Goal: Task Accomplishment & Management: Complete application form

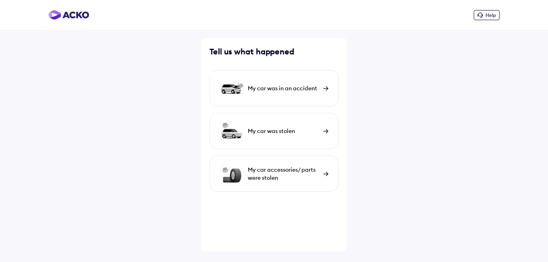
click at [304, 90] on div "My car was in an accident" at bounding box center [283, 88] width 71 height 8
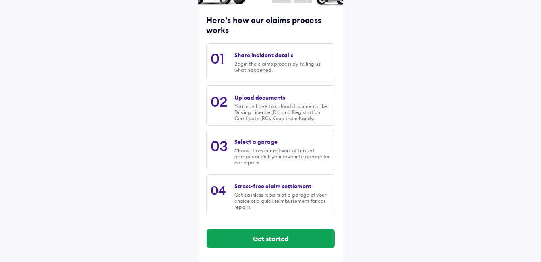
scroll to position [99, 0]
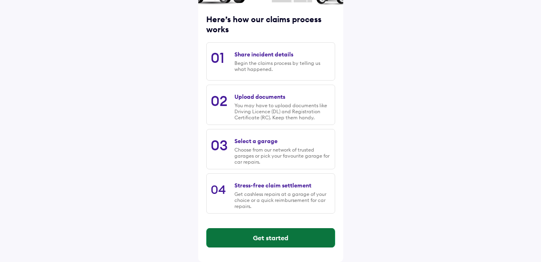
click at [284, 239] on button "Get started" at bounding box center [271, 237] width 128 height 19
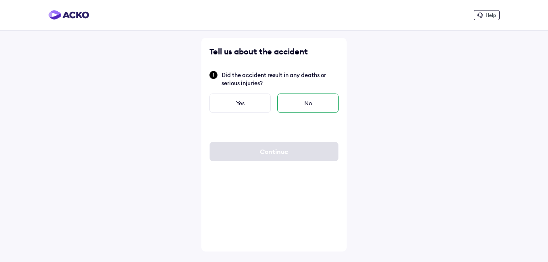
click at [303, 107] on div "No" at bounding box center [307, 103] width 61 height 19
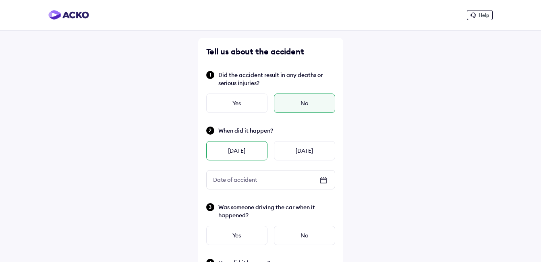
click at [247, 150] on div "[DATE]" at bounding box center [236, 150] width 61 height 19
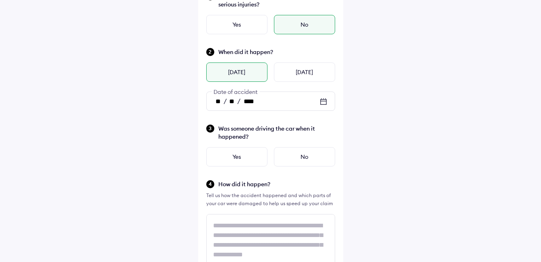
scroll to position [81, 0]
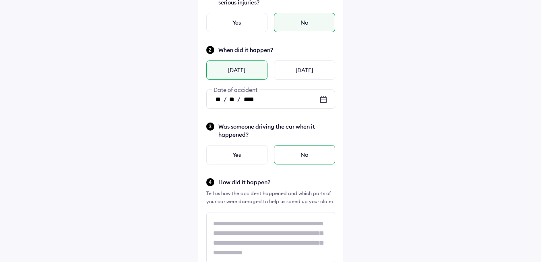
click at [293, 154] on div "No" at bounding box center [304, 154] width 61 height 19
click at [253, 154] on div "Yes" at bounding box center [236, 154] width 61 height 19
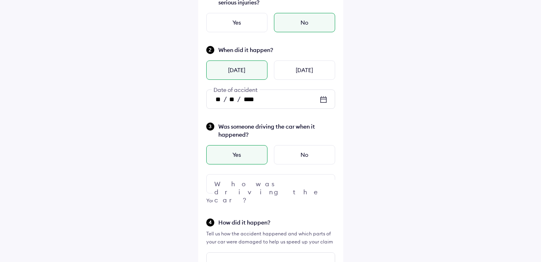
click at [279, 184] on div at bounding box center [270, 183] width 129 height 19
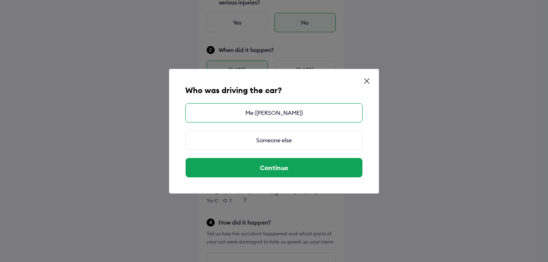
click at [281, 114] on div "Me ([PERSON_NAME])" at bounding box center [273, 112] width 177 height 19
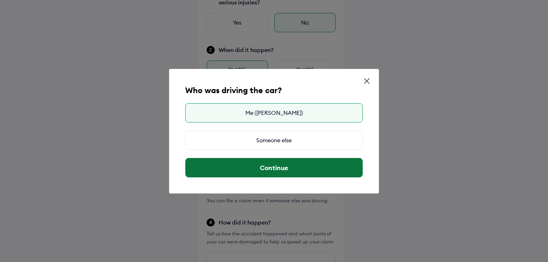
click at [285, 167] on button "Continue" at bounding box center [273, 167] width 177 height 19
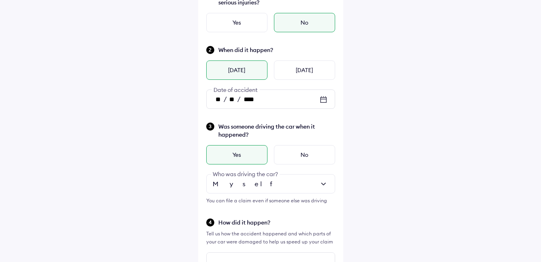
scroll to position [161, 0]
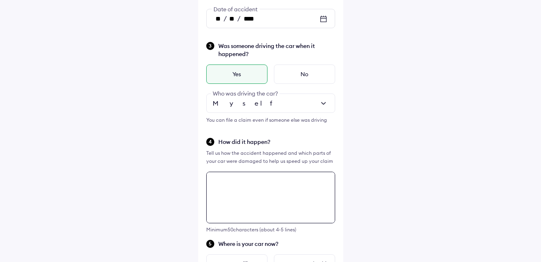
click at [232, 183] on textarea at bounding box center [270, 198] width 129 height 52
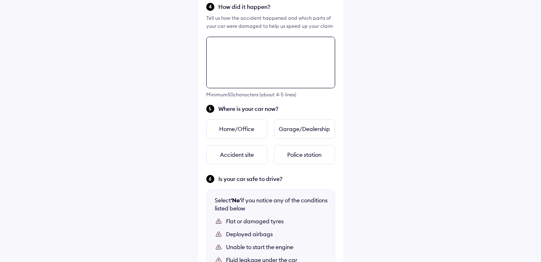
scroll to position [333, 0]
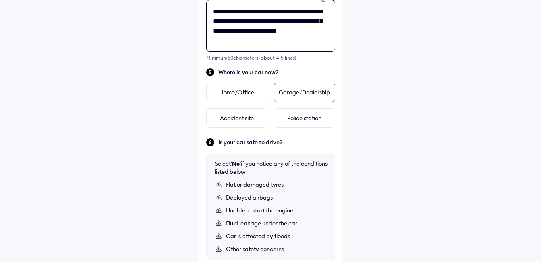
type textarea "**********"
click at [298, 92] on div "Garage/Dealership" at bounding box center [304, 92] width 61 height 19
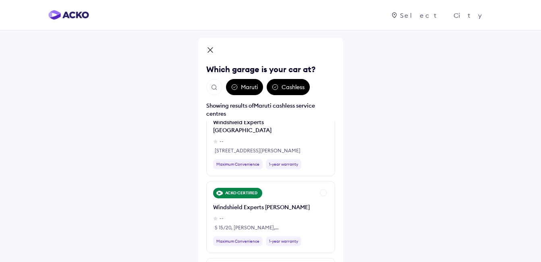
scroll to position [363, 0]
click at [285, 87] on div "Cashless" at bounding box center [288, 87] width 43 height 16
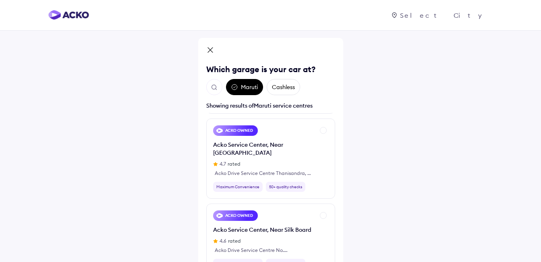
scroll to position [323, 0]
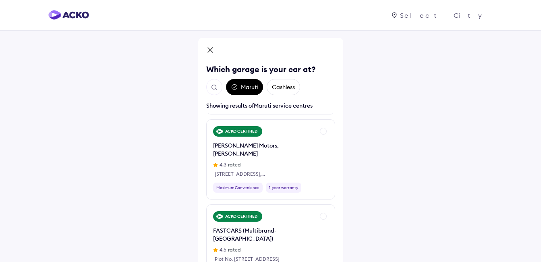
click at [252, 86] on div "Maruti" at bounding box center [244, 87] width 37 height 16
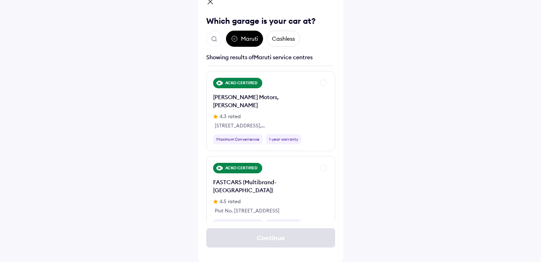
click at [215, 40] on img "Open search" at bounding box center [214, 38] width 7 height 7
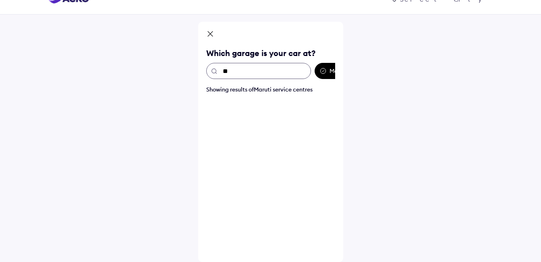
scroll to position [0, 0]
type input "****"
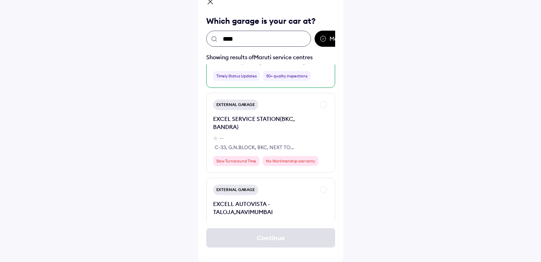
scroll to position [242, 0]
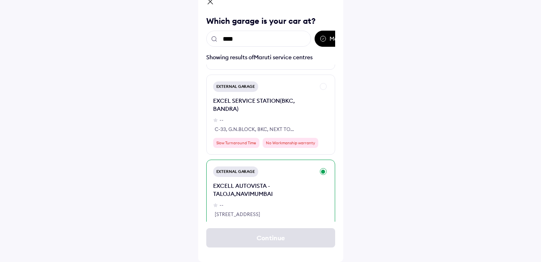
click at [268, 182] on div "EXCELL AUTOVISTA - TALOJA,NAVIMUMBAI" at bounding box center [264, 190] width 102 height 16
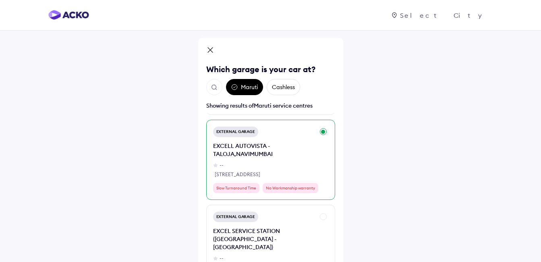
scroll to position [323, 0]
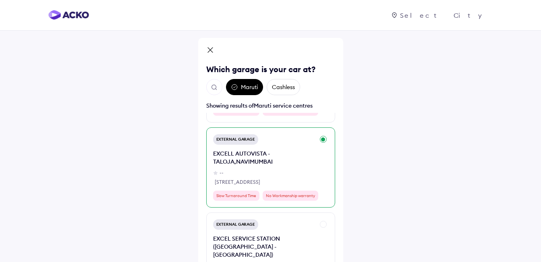
click at [287, 154] on div "EXCELL AUTOVISTA - TALOJA,NAVIMUMBAI" at bounding box center [264, 158] width 102 height 16
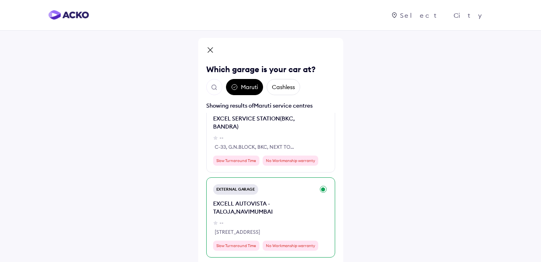
scroll to position [282, 0]
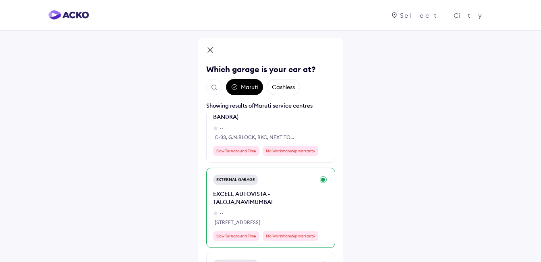
click at [293, 197] on div "EXCELL AUTOVISTA - TALOJA,NAVIMUMBAI" at bounding box center [264, 198] width 102 height 16
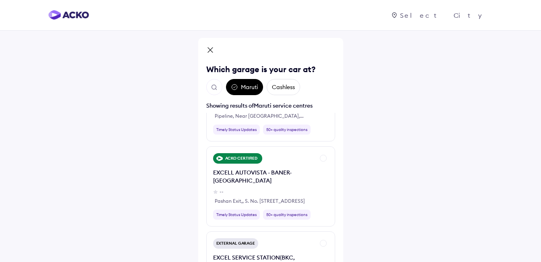
scroll to position [0, 0]
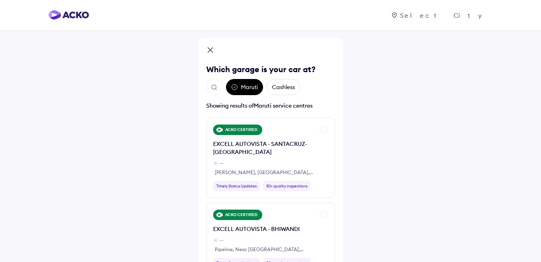
click at [215, 88] on img "Open search" at bounding box center [214, 87] width 7 height 7
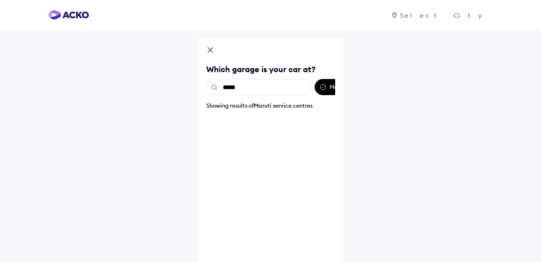
type input "******"
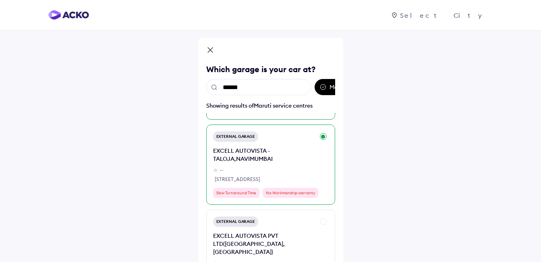
scroll to position [242, 0]
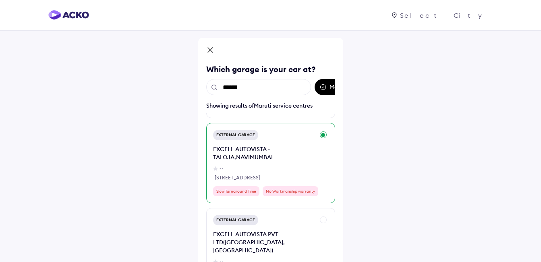
click at [221, 165] on div "--" at bounding box center [222, 168] width 4 height 7
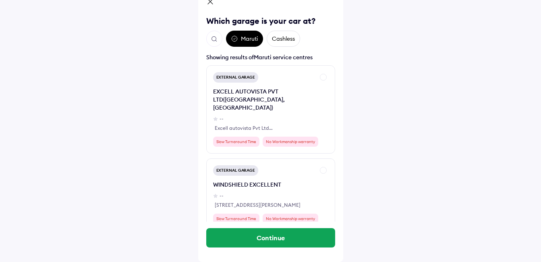
scroll to position [491, 0]
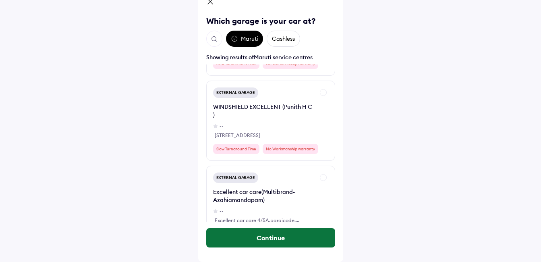
click at [273, 236] on button "Continue" at bounding box center [270, 237] width 129 height 19
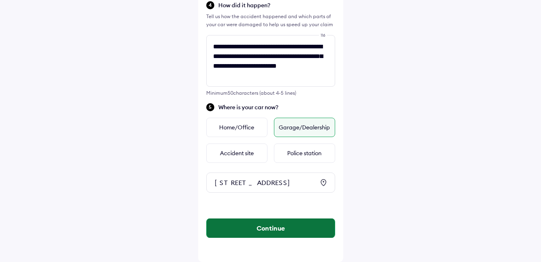
scroll to position [321, 0]
click at [275, 227] on button "Continue" at bounding box center [271, 228] width 128 height 19
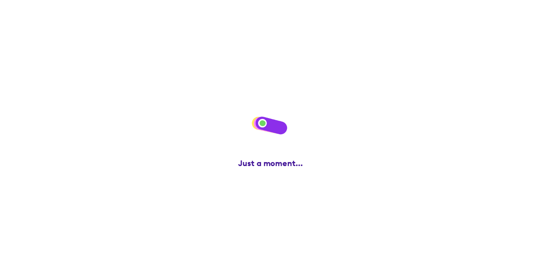
scroll to position [0, 0]
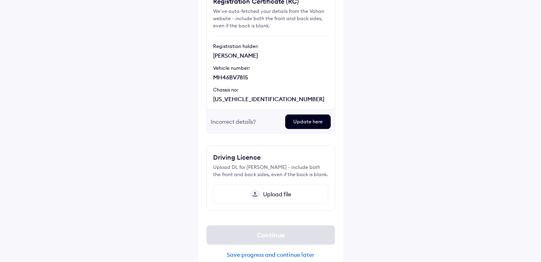
scroll to position [99, 0]
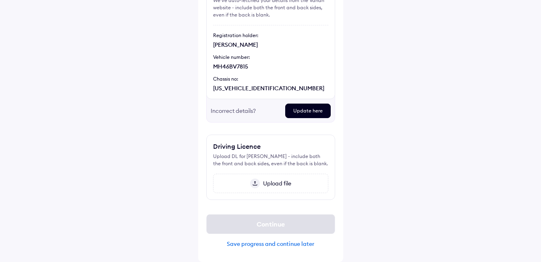
click at [293, 243] on div "Save progress and continue later" at bounding box center [270, 243] width 129 height 7
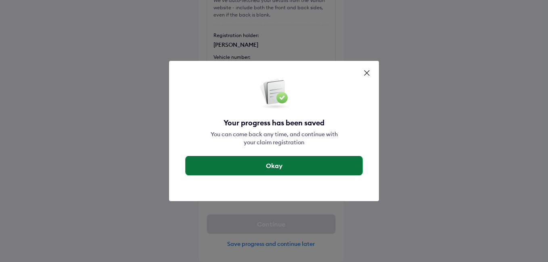
click at [286, 162] on button "Okay" at bounding box center [273, 165] width 177 height 19
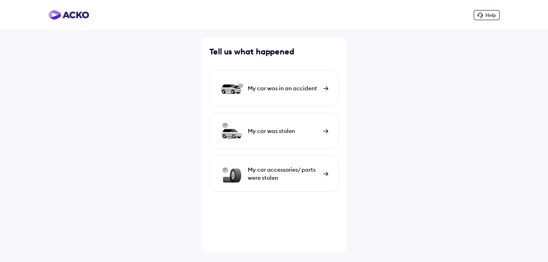
click at [321, 88] on div "My car was in an accident" at bounding box center [273, 88] width 129 height 36
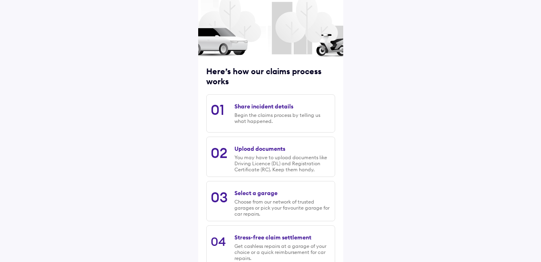
scroll to position [99, 0]
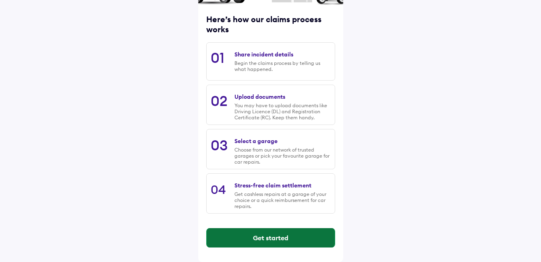
click at [279, 236] on button "Get started" at bounding box center [271, 237] width 128 height 19
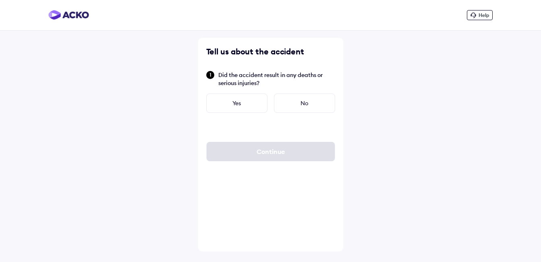
scroll to position [0, 0]
click at [307, 104] on div "No" at bounding box center [307, 103] width 61 height 19
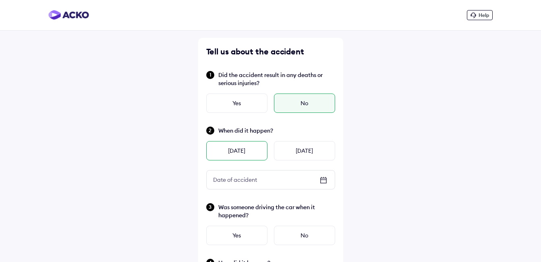
click at [242, 148] on div "[DATE]" at bounding box center [236, 150] width 61 height 19
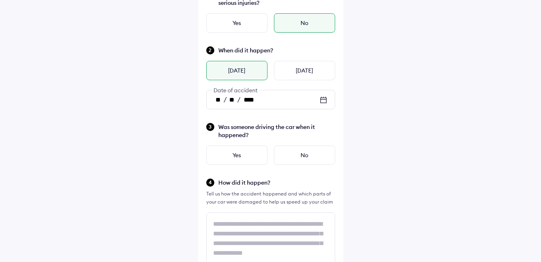
scroll to position [81, 0]
click at [254, 155] on div "Yes" at bounding box center [236, 154] width 61 height 19
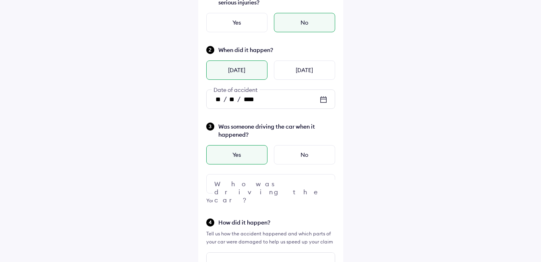
click at [277, 184] on div at bounding box center [270, 183] width 129 height 19
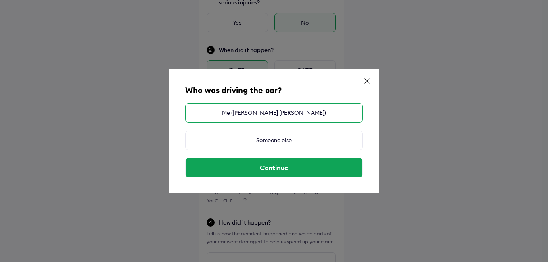
click at [283, 110] on div "Me ([PERSON_NAME])" at bounding box center [273, 112] width 177 height 19
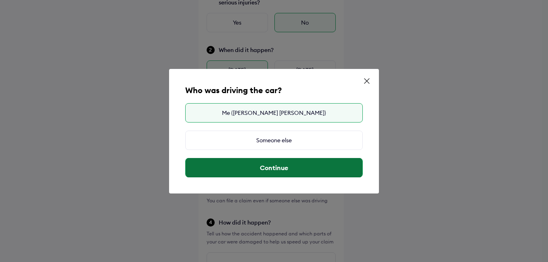
click at [286, 165] on button "Continue" at bounding box center [273, 167] width 177 height 19
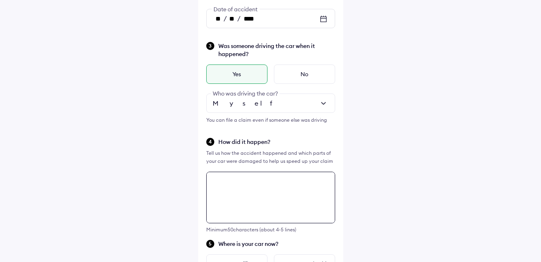
click at [235, 179] on textarea at bounding box center [270, 198] width 129 height 52
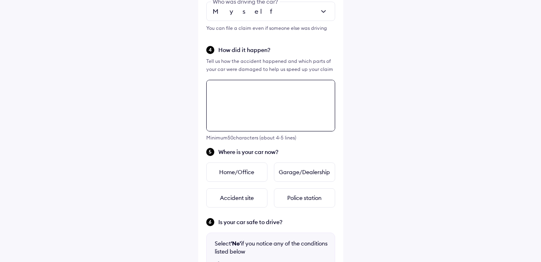
scroll to position [252, 0]
click at [275, 95] on textarea "**********" at bounding box center [270, 107] width 129 height 52
click at [299, 94] on textarea "**********" at bounding box center [270, 107] width 129 height 52
click at [246, 104] on textarea "**********" at bounding box center [270, 107] width 129 height 52
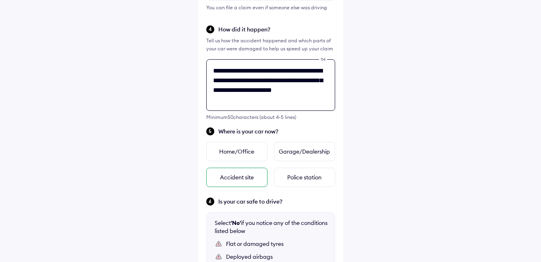
scroll to position [293, 0]
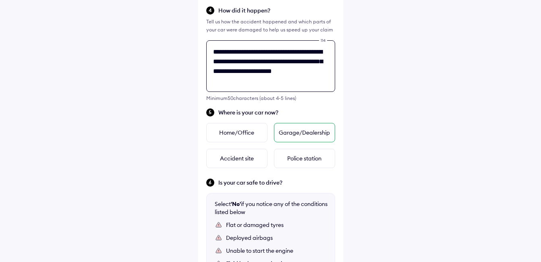
type textarea "**********"
click at [302, 132] on div "Garage/Dealership" at bounding box center [304, 132] width 61 height 19
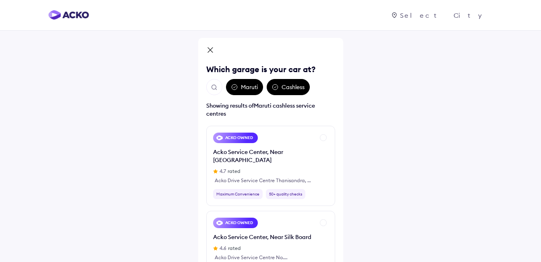
click at [212, 85] on img "Open search" at bounding box center [214, 87] width 7 height 7
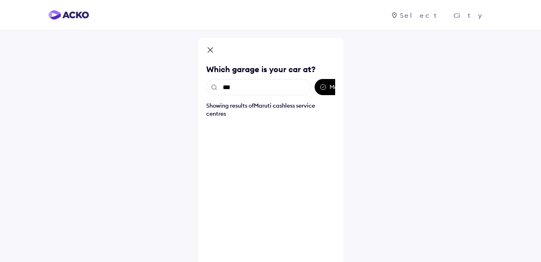
type input "****"
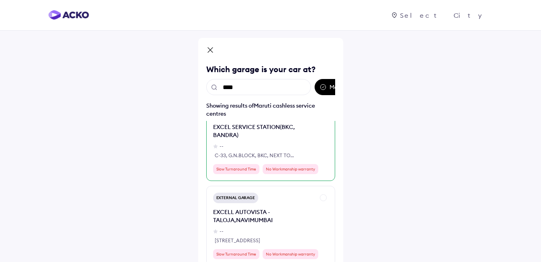
scroll to position [282, 0]
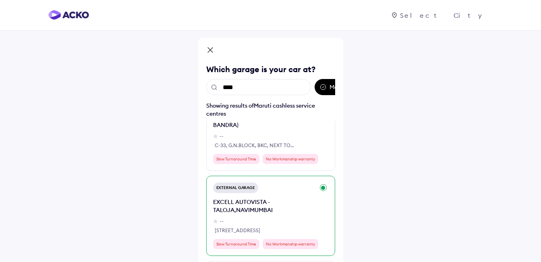
click at [296, 198] on div "EXCELL AUTOVISTA - TALOJA,NAVIMUMBAI" at bounding box center [264, 206] width 102 height 16
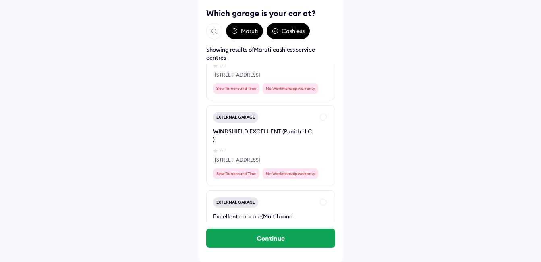
scroll to position [56, 0]
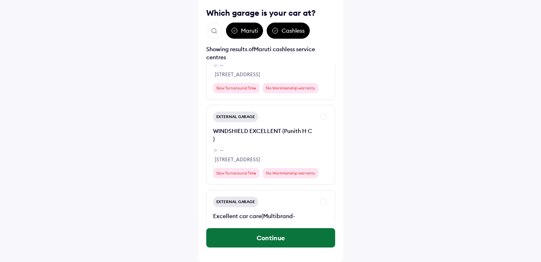
click at [289, 237] on button "Continue" at bounding box center [270, 237] width 129 height 19
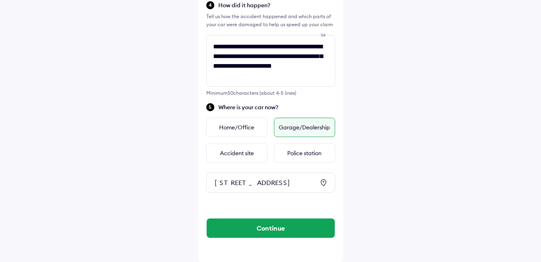
scroll to position [321, 0]
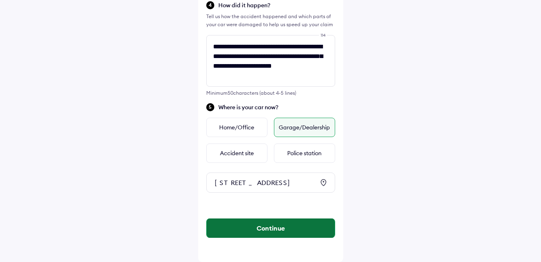
click at [279, 228] on button "Continue" at bounding box center [271, 228] width 128 height 19
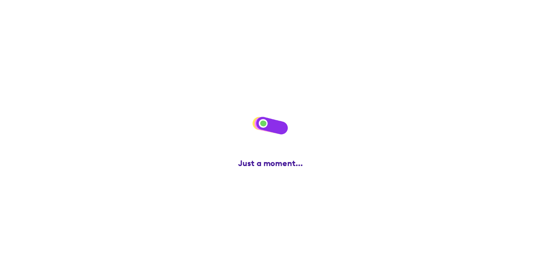
scroll to position [0, 0]
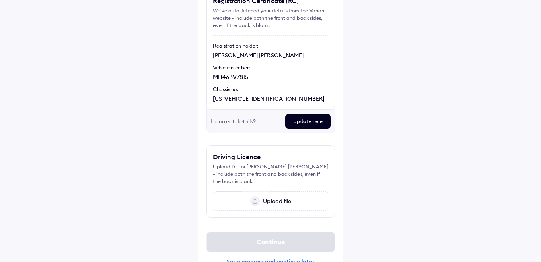
scroll to position [99, 0]
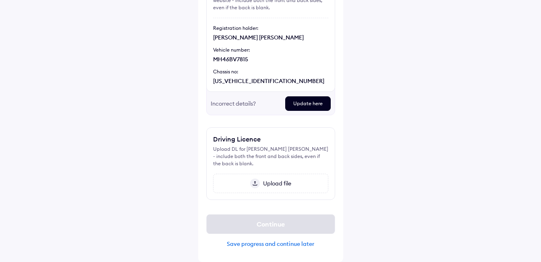
click at [279, 185] on span "Upload file" at bounding box center [275, 183] width 31 height 7
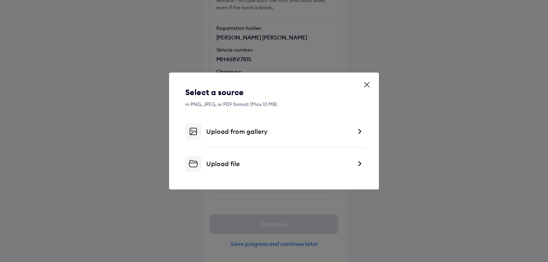
click at [367, 85] on icon at bounding box center [366, 85] width 8 height 8
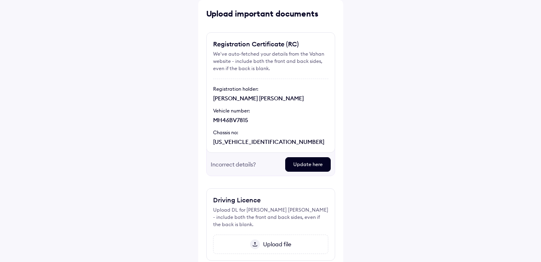
scroll to position [81, 0]
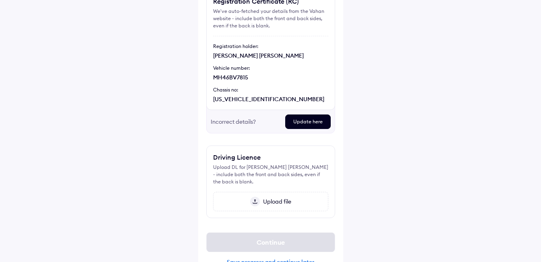
click at [277, 203] on span "Upload file" at bounding box center [275, 201] width 31 height 7
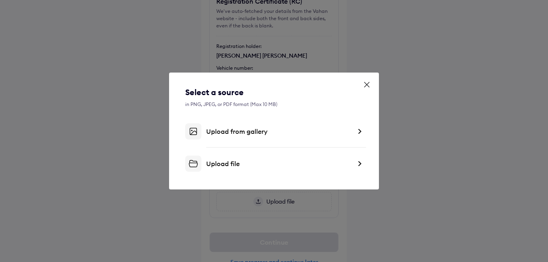
click at [229, 163] on div "Upload file" at bounding box center [278, 164] width 145 height 8
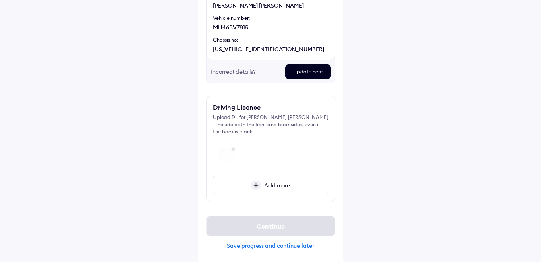
scroll to position [133, 0]
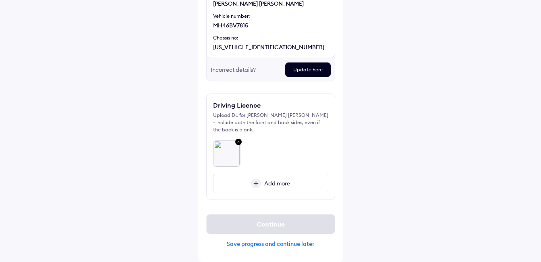
click at [281, 183] on span "Add more" at bounding box center [275, 183] width 29 height 7
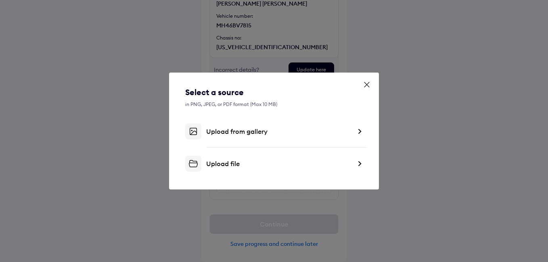
click at [233, 163] on div "Upload file" at bounding box center [278, 164] width 145 height 8
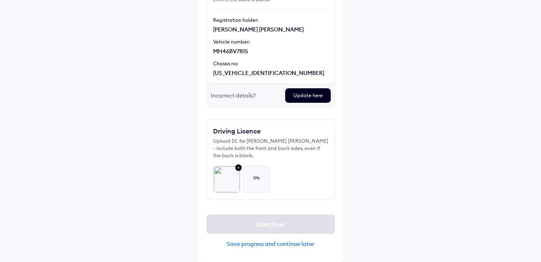
scroll to position [107, 0]
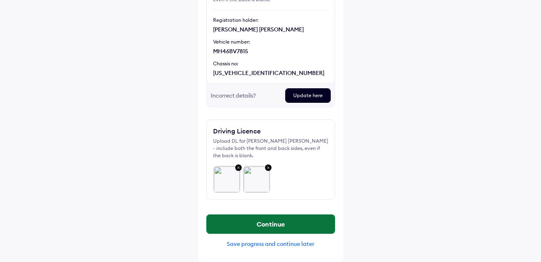
click at [297, 226] on button "Continue" at bounding box center [271, 224] width 128 height 19
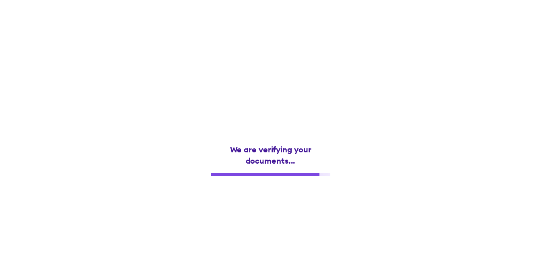
scroll to position [0, 0]
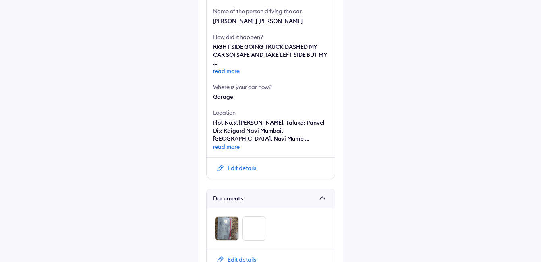
scroll to position [326, 0]
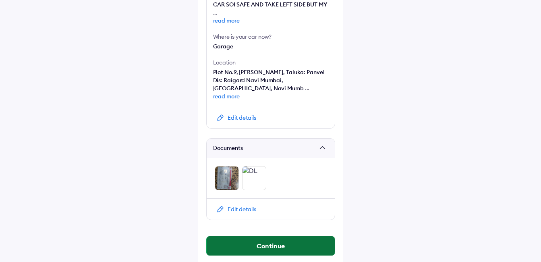
click at [274, 236] on button "Continue" at bounding box center [271, 245] width 128 height 19
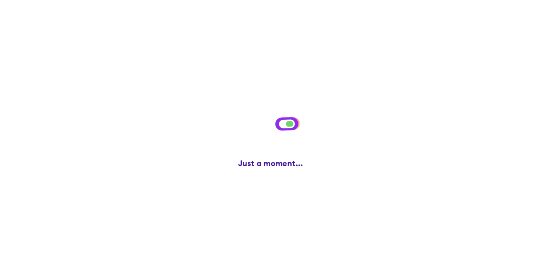
scroll to position [0, 0]
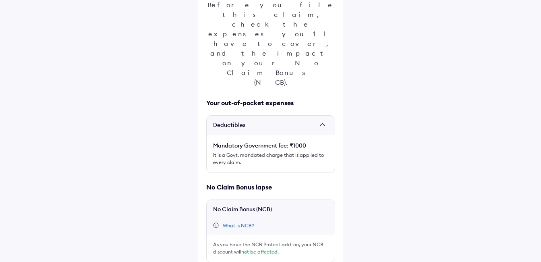
scroll to position [108, 0]
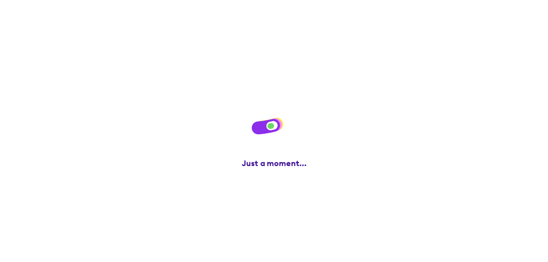
scroll to position [0, 0]
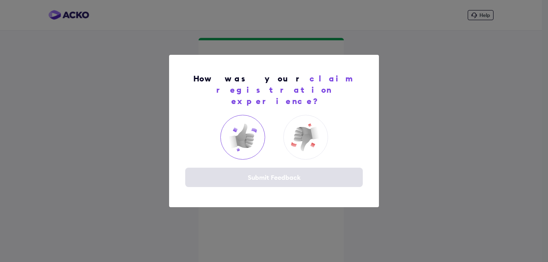
click at [245, 135] on img at bounding box center [242, 137] width 32 height 32
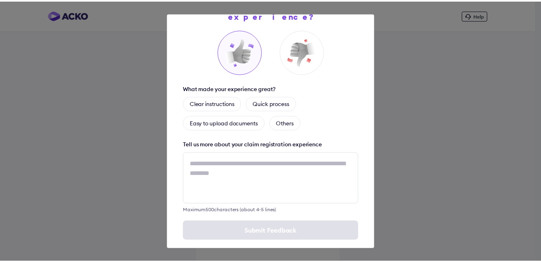
scroll to position [44, 0]
